Goal: Use online tool/utility: Use online tool/utility

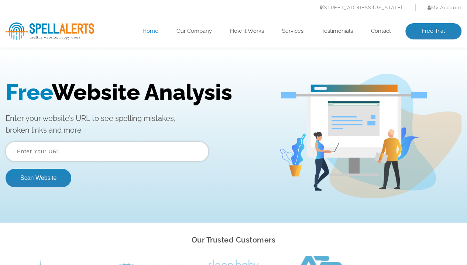
click at [136, 147] on input "text" at bounding box center [107, 152] width 203 height 20
click at [44, 153] on input "text" at bounding box center [107, 152] width 203 height 20
type input "c3group.co.uk"
click at [6, 169] on button "Scan Website" at bounding box center [39, 178] width 66 height 18
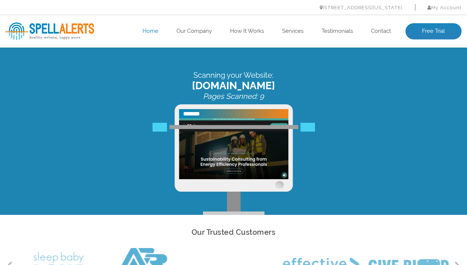
scroll to position [8, 0]
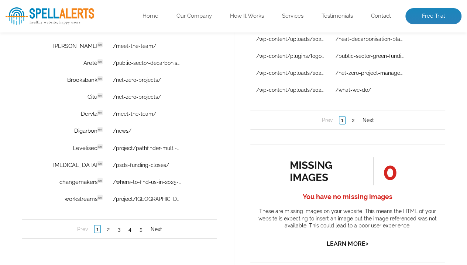
scroll to position [587, 0]
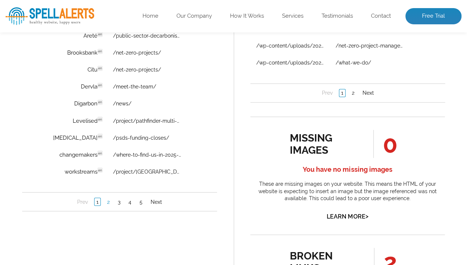
click at [106, 206] on link "2" at bounding box center [108, 202] width 6 height 7
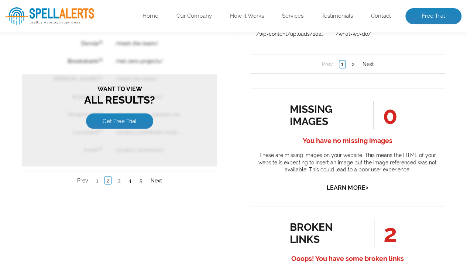
scroll to position [616, 0]
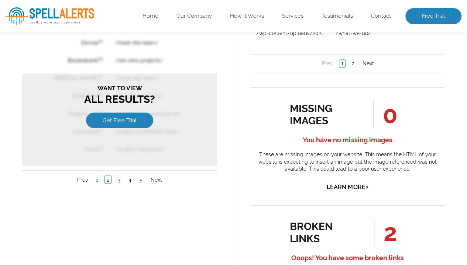
click at [97, 178] on link "1" at bounding box center [97, 179] width 6 height 7
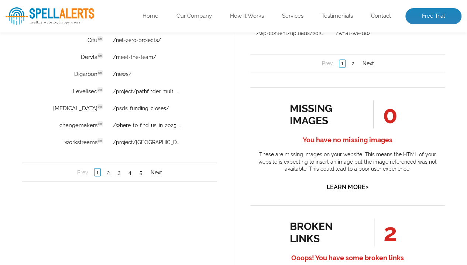
scroll to position [0, 0]
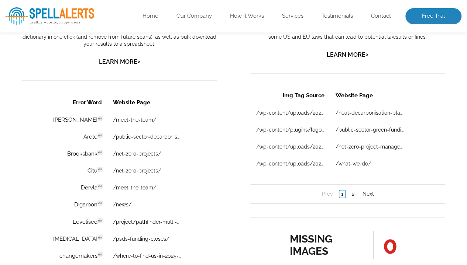
click at [206, 188] on div "Error Word Website Page [PERSON_NAME] en Discovered: [DATE] scan Dictionaries: …" at bounding box center [119, 202] width 195 height 219
